Goal: Transaction & Acquisition: Purchase product/service

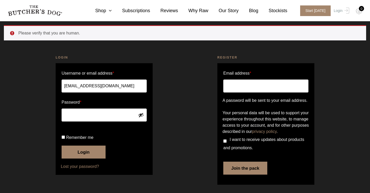
click at [86, 156] on button "Login" at bounding box center [84, 151] width 44 height 13
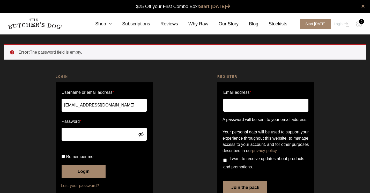
click at [83, 177] on button "Login" at bounding box center [84, 170] width 44 height 13
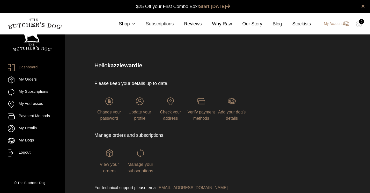
click at [166, 23] on link "Subscriptions" at bounding box center [154, 23] width 38 height 7
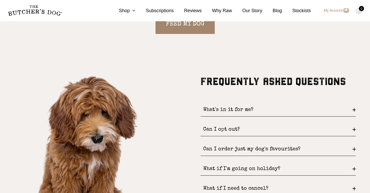
scroll to position [581, 0]
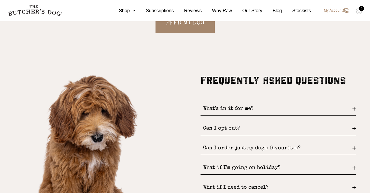
click at [352, 146] on div "Can I order just my dog's favourites?" at bounding box center [277, 147] width 155 height 13
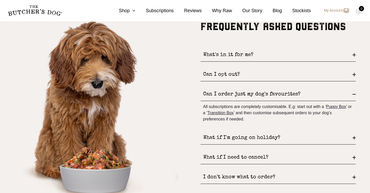
scroll to position [635, 0]
click at [353, 135] on div "What if I'm going on holiday?" at bounding box center [277, 137] width 155 height 13
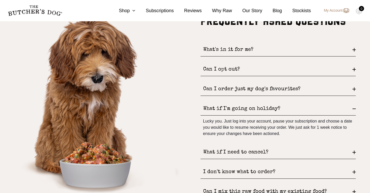
scroll to position [643, 0]
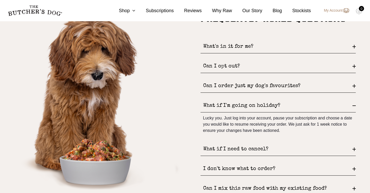
click at [353, 148] on div "What if I need to cancel?" at bounding box center [277, 148] width 155 height 13
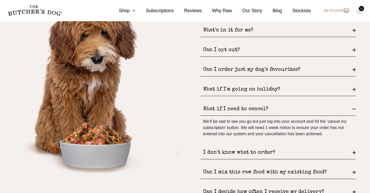
scroll to position [661, 0]
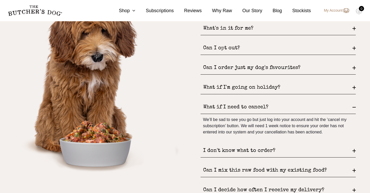
click at [352, 149] on div "I don't know what to order?" at bounding box center [277, 150] width 155 height 13
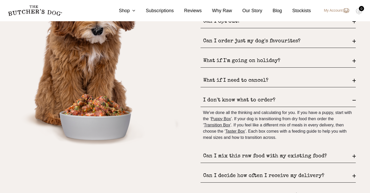
scroll to position [689, 0]
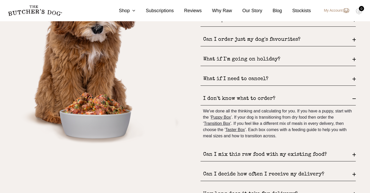
click at [353, 153] on div "Can I mix this raw food with my existing food?" at bounding box center [277, 154] width 155 height 13
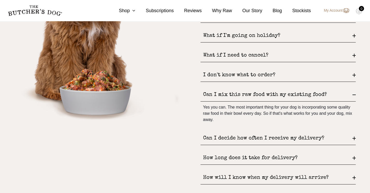
scroll to position [713, 0]
click at [353, 157] on div "How long does it take for delivery?" at bounding box center [277, 157] width 155 height 13
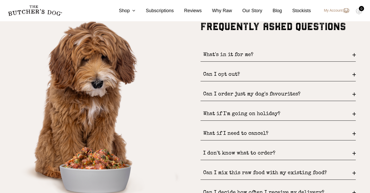
scroll to position [634, 0]
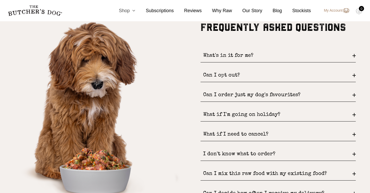
click at [125, 10] on link "Shop" at bounding box center [121, 10] width 27 height 7
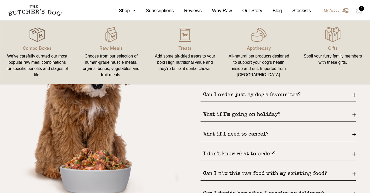
click at [41, 35] on img at bounding box center [37, 35] width 16 height 16
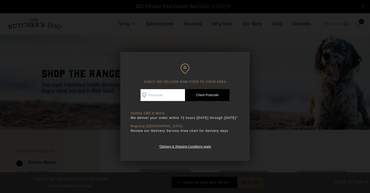
click at [153, 91] on input "Check Availability At" at bounding box center [162, 95] width 44 height 12
type input "2571"
click at [210, 95] on link "Check Postcode" at bounding box center [207, 95] width 44 height 12
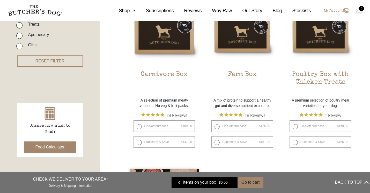
scroll to position [158, 0]
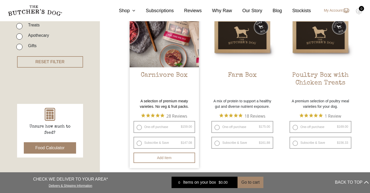
click at [138, 126] on label "One-off purchase $ 159.00 — or subscribe and save 7.5%" at bounding box center [164, 127] width 62 height 12
radio input "true"
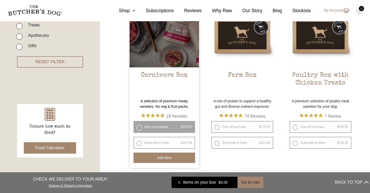
click at [158, 158] on button "Add item" at bounding box center [164, 157] width 62 height 10
click at [167, 156] on button "Add more" at bounding box center [164, 157] width 62 height 10
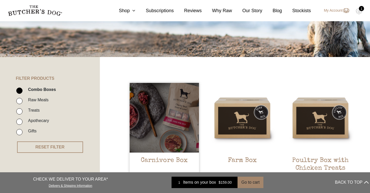
scroll to position [76, 0]
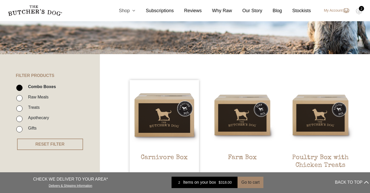
click at [126, 10] on link "Shop" at bounding box center [121, 10] width 27 height 7
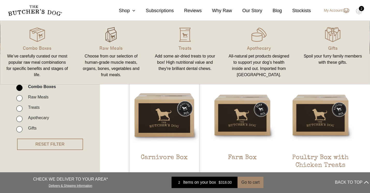
click at [117, 40] on img at bounding box center [111, 35] width 16 height 16
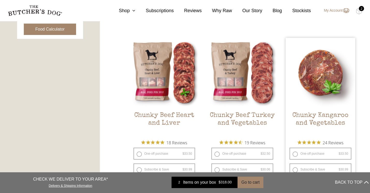
scroll to position [277, 0]
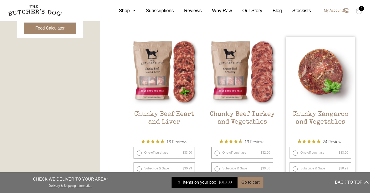
click at [295, 152] on label "One-off purchase $ 33.50 — or subscribe and save 7.5%" at bounding box center [320, 152] width 62 height 12
radio input "true"
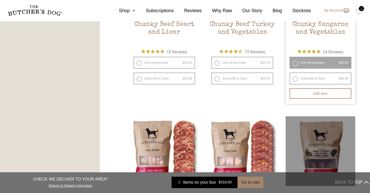
scroll to position [367, 0]
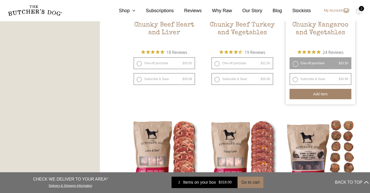
click at [312, 95] on button "Add item" at bounding box center [320, 94] width 62 height 10
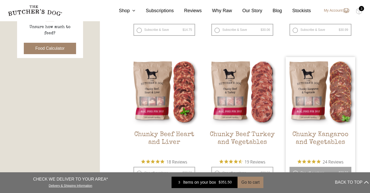
scroll to position [257, 0]
click at [123, 10] on link "Shop" at bounding box center [121, 10] width 27 height 7
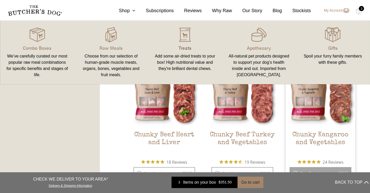
click at [179, 50] on p "Treats" at bounding box center [185, 47] width 62 height 7
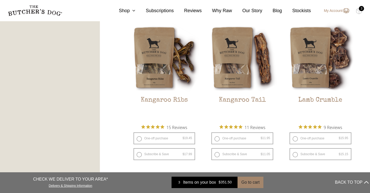
scroll to position [475, 0]
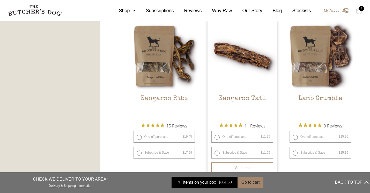
click at [217, 137] on label "One-off purchase $ 11.95 — or subscribe and save 7.5%" at bounding box center [242, 137] width 62 height 12
radio input "true"
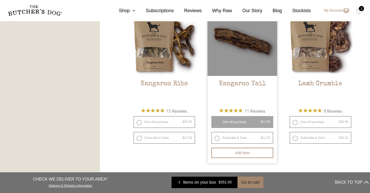
scroll to position [493, 0]
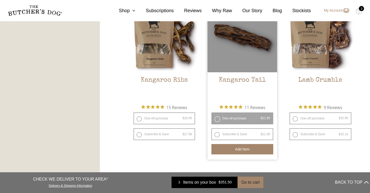
click at [230, 149] on button "Add item" at bounding box center [242, 149] width 62 height 10
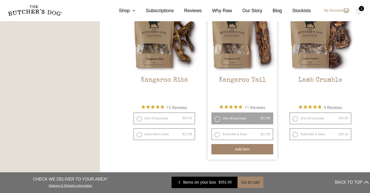
click at [361, 9] on div "3" at bounding box center [361, 8] width 5 height 5
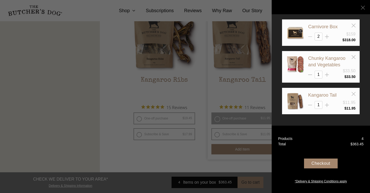
click at [310, 36] on icon at bounding box center [310, 37] width 4 height 4
type input "1"
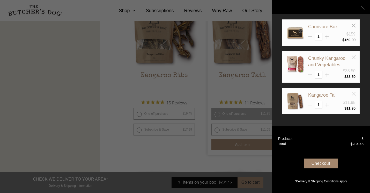
scroll to position [497, 0]
click at [325, 163] on div "Checkout" at bounding box center [321, 163] width 34 height 10
